Goal: Find contact information: Find contact information

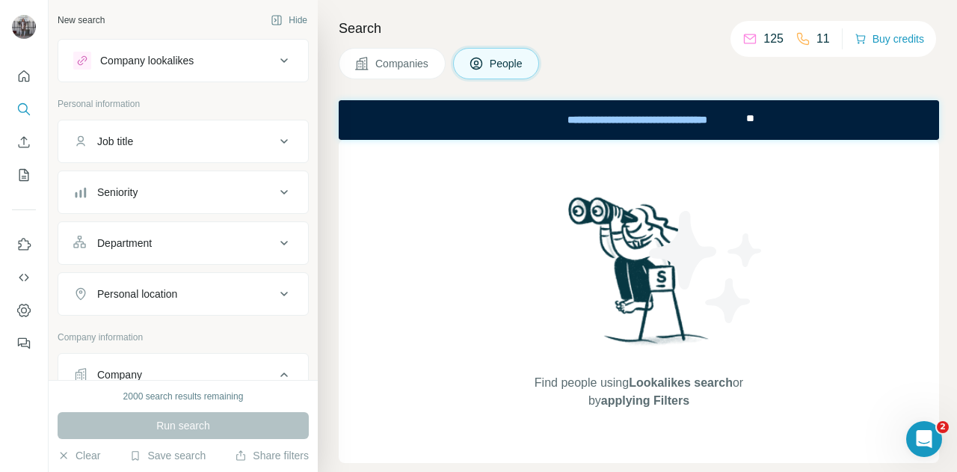
scroll to position [449, 0]
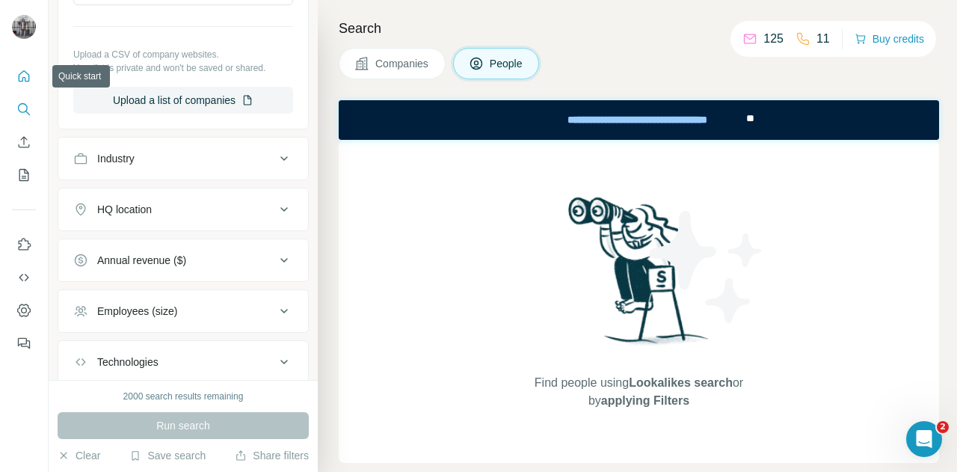
click at [26, 77] on icon "Quick start" at bounding box center [23, 76] width 15 height 15
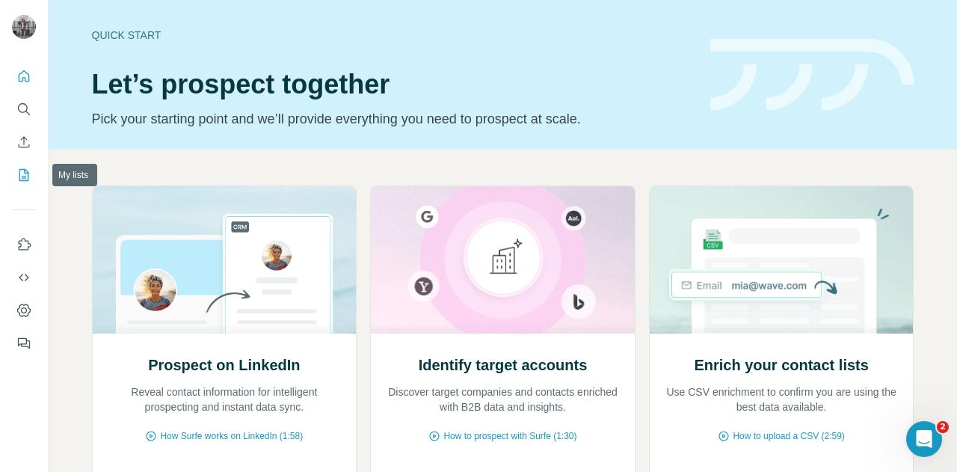
click at [31, 167] on button "My lists" at bounding box center [24, 175] width 24 height 27
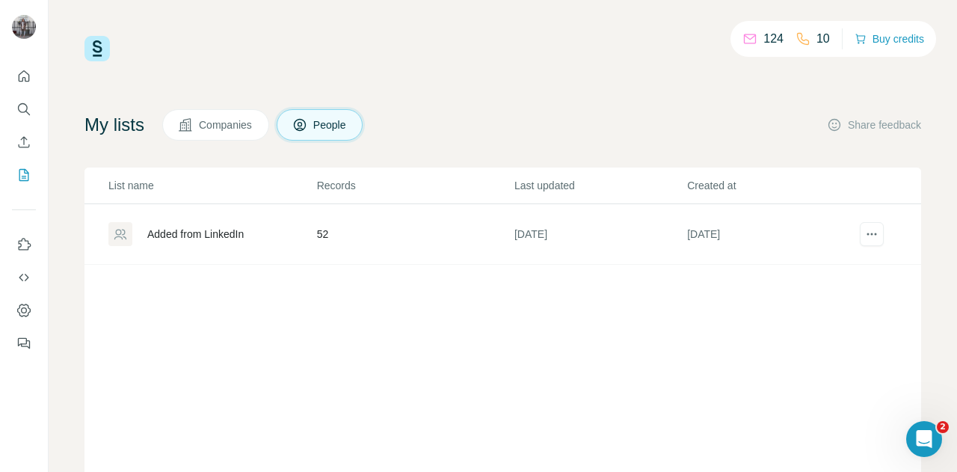
click at [218, 230] on div "Added from LinkedIn" at bounding box center [195, 234] width 96 height 15
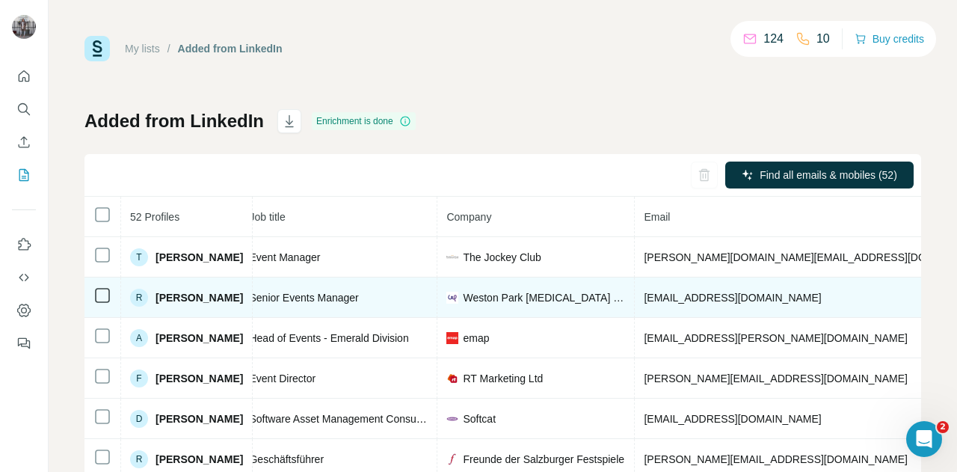
scroll to position [0, 190]
click at [777, 292] on span "[EMAIL_ADDRESS][DOMAIN_NAME]" at bounding box center [731, 298] width 177 height 12
copy span "[EMAIL_ADDRESS][DOMAIN_NAME]"
